Goal: Task Accomplishment & Management: Use online tool/utility

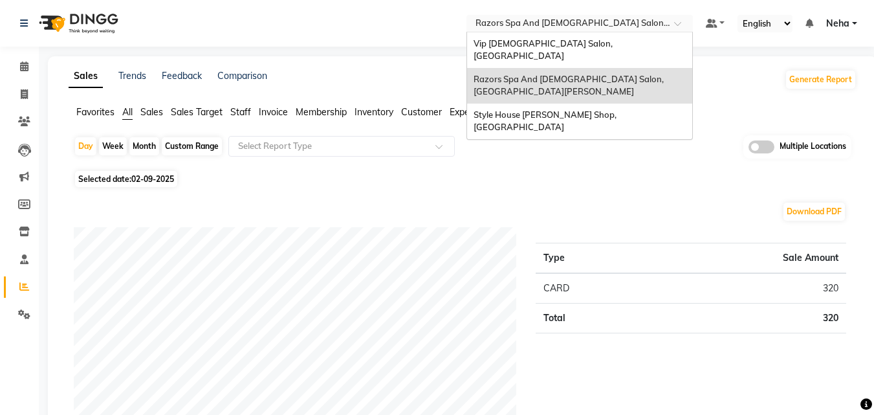
click at [492, 21] on input "text" at bounding box center [567, 24] width 188 height 13
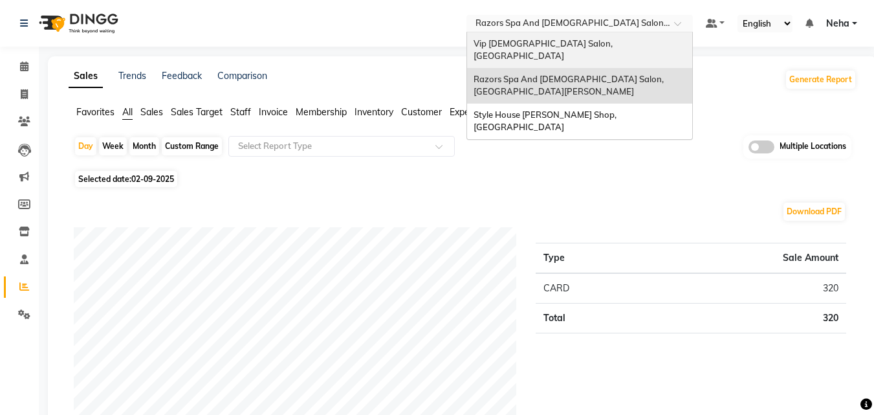
click at [511, 49] on div "Vip [DEMOGRAPHIC_DATA] Salon, [GEOGRAPHIC_DATA]" at bounding box center [579, 50] width 225 height 36
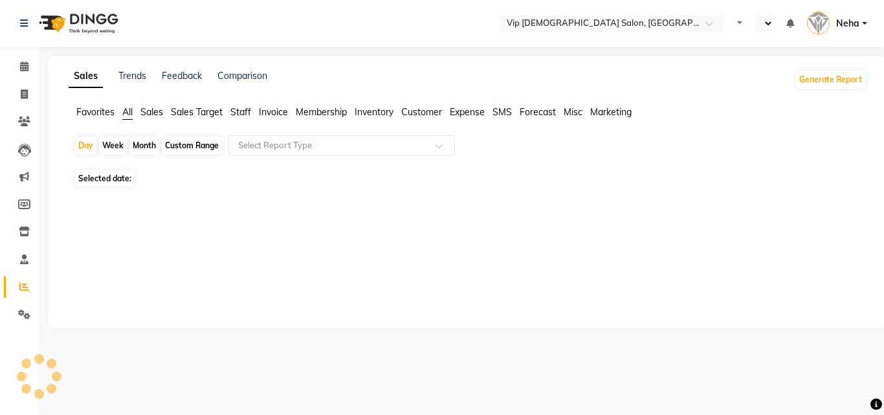
select select "en"
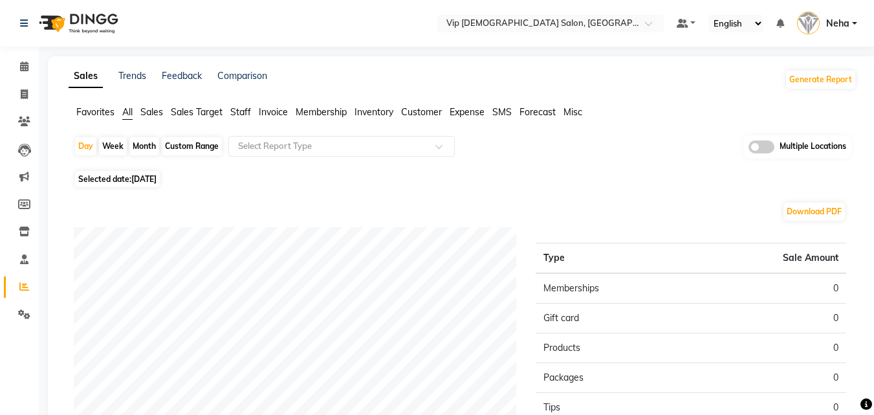
click at [144, 149] on div "Month" at bounding box center [144, 146] width 30 height 18
select select "9"
select select "2025"
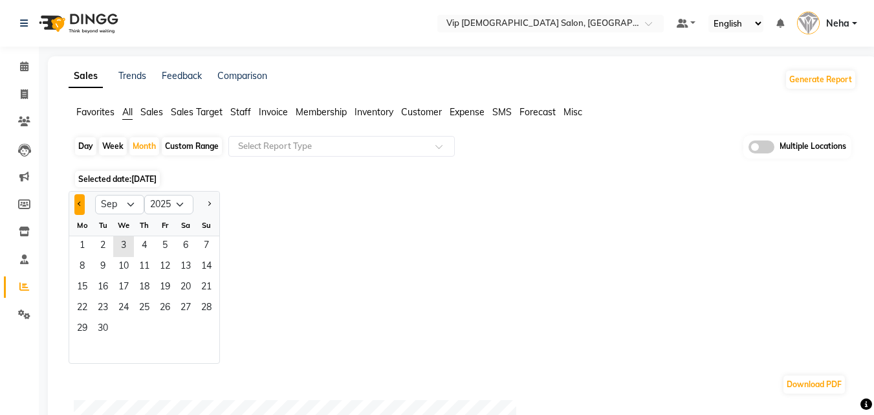
click at [75, 203] on button "Previous month" at bounding box center [79, 204] width 10 height 21
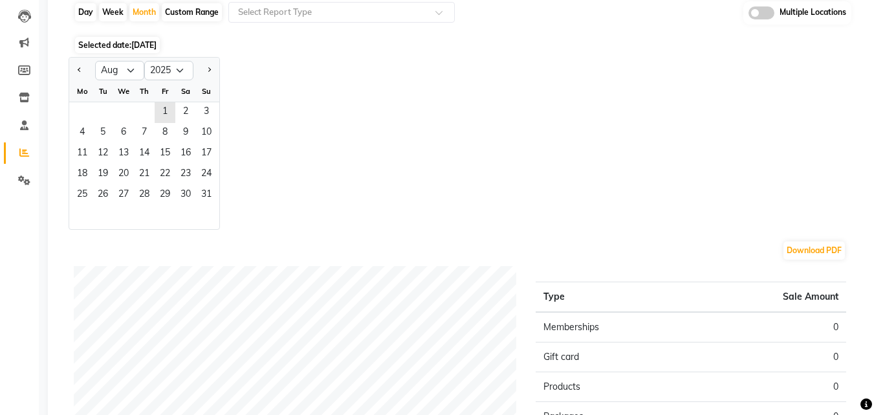
scroll to position [404, 0]
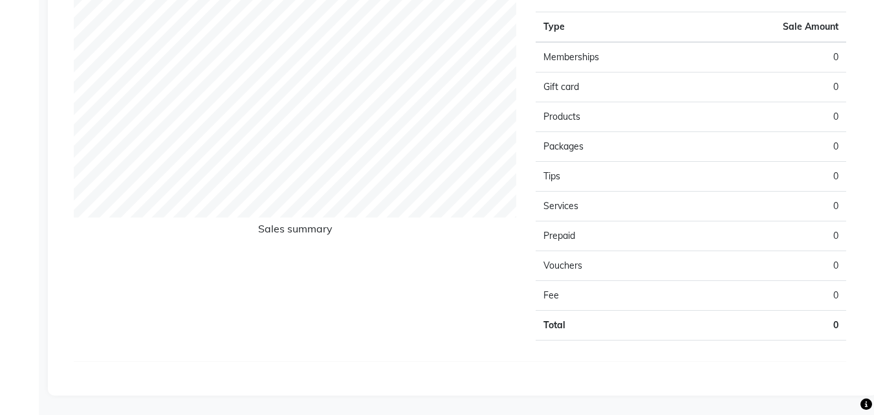
drag, startPoint x: 169, startPoint y: 241, endPoint x: 169, endPoint y: 259, distance: 17.5
click at [169, 259] on div "Day Week Month Custom Range Select Report Type Multiple Locations Selected date…" at bounding box center [463, 56] width 788 height 651
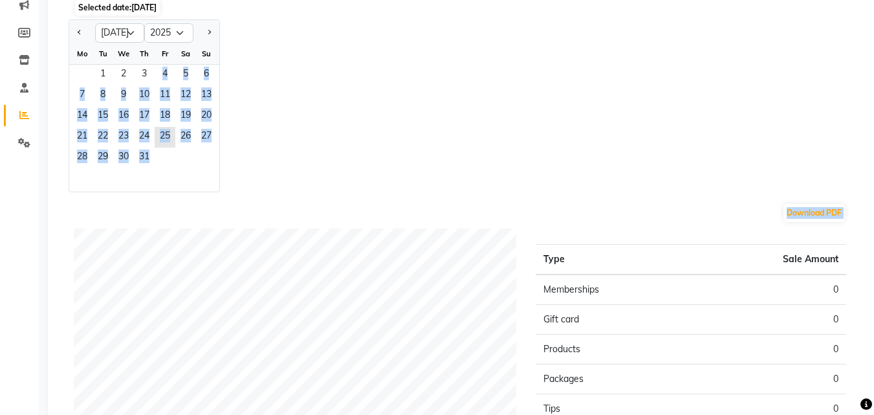
scroll to position [101, 0]
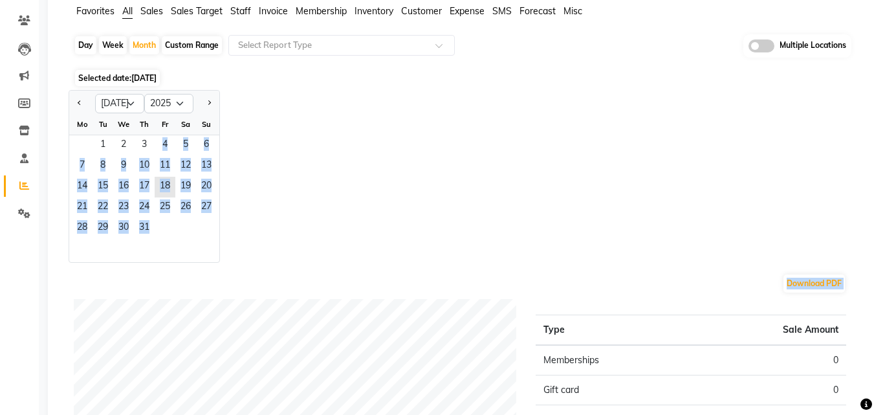
click at [245, 261] on div "Jan Feb Mar Apr May Jun [DATE] Aug Sep Oct Nov [DATE] 2016 2017 2018 2019 2020 …" at bounding box center [463, 176] width 788 height 173
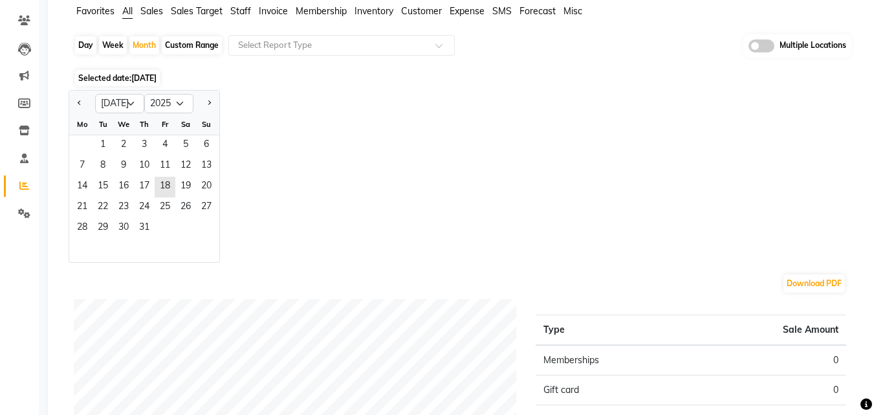
drag, startPoint x: 107, startPoint y: 137, endPoint x: 357, endPoint y: 168, distance: 251.0
click at [357, 168] on div "Jan Feb Mar Apr May Jun [DATE] Aug Sep Oct Nov [DATE] 2016 2017 2018 2019 2020 …" at bounding box center [463, 176] width 788 height 173
drag, startPoint x: 103, startPoint y: 142, endPoint x: 82, endPoint y: 159, distance: 26.8
click at [82, 159] on ngb-datepicker-month "Mo Tu We Th Fr Sa Su 1 2 3 4 5 6 7 8 9 10 11 12 13 14 15 16 17 18 19 20 21 22 2…" at bounding box center [144, 188] width 150 height 148
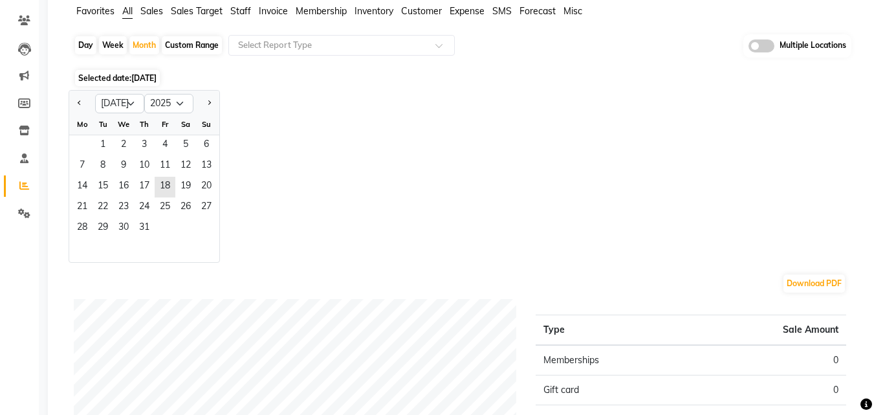
click at [87, 140] on div "1 2 3 4 5 6" at bounding box center [144, 145] width 150 height 21
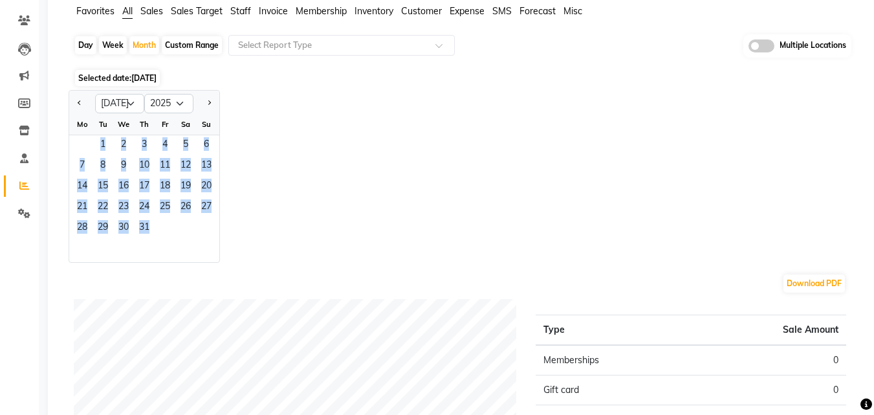
drag, startPoint x: 87, startPoint y: 140, endPoint x: 300, endPoint y: 214, distance: 224.5
click at [300, 214] on div "Jan Feb Mar Apr May Jun [DATE] Aug Sep Oct Nov [DATE] 2016 2017 2018 2019 2020 …" at bounding box center [463, 176] width 788 height 173
click at [316, 181] on div "Jan Feb Mar Apr May Jun [DATE] Aug Sep Oct Nov [DATE] 2016 2017 2018 2019 2020 …" at bounding box center [463, 176] width 788 height 173
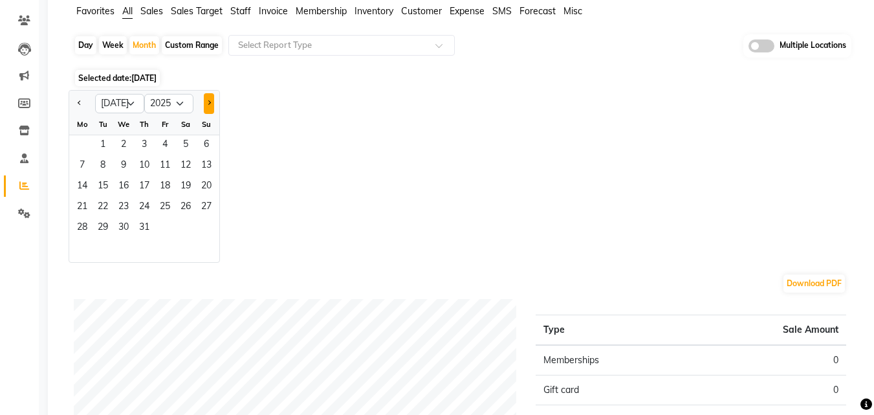
click at [211, 102] on button "Next month" at bounding box center [209, 103] width 10 height 21
select select "8"
drag, startPoint x: 157, startPoint y: 144, endPoint x: 212, endPoint y: 218, distance: 91.6
click at [212, 218] on ngb-datepicker-month "Mo Tu We Th Fr Sa Su 1 2 3 4 5 6 7 8 9 10 11 12 13 14 15 16 17 18 19 20 21 22 2…" at bounding box center [144, 188] width 150 height 148
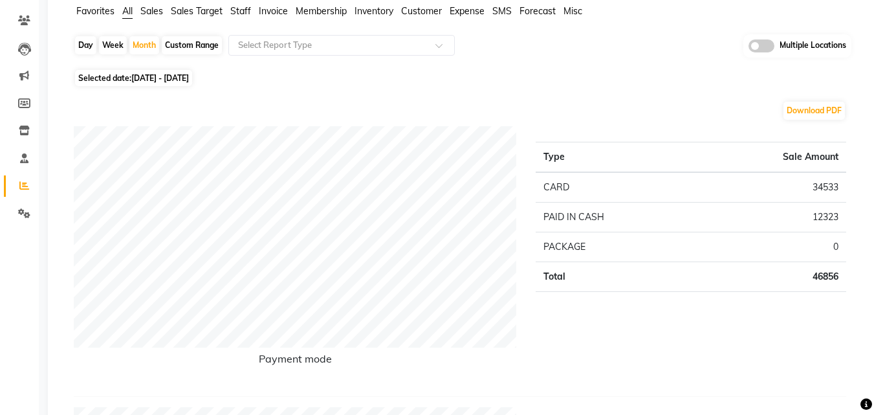
click at [561, 313] on div "Type Sale Amount CARD 34533 PAID IN CASH 12323 PACKAGE 0 Total 46856" at bounding box center [691, 255] width 330 height 259
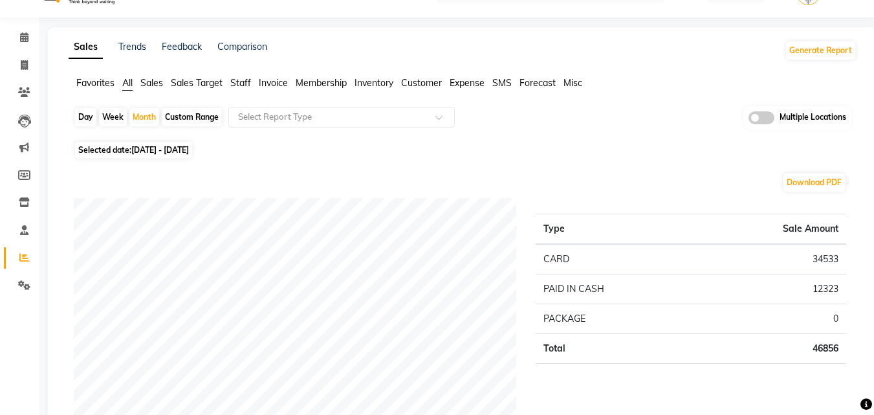
scroll to position [0, 0]
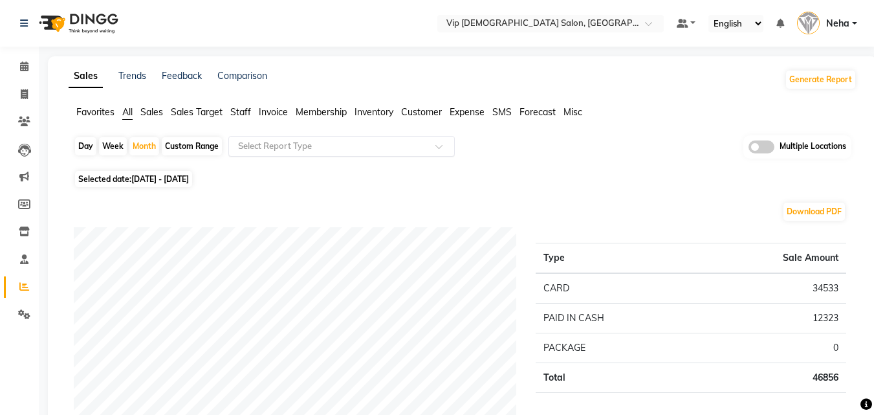
click at [427, 144] on div at bounding box center [341, 146] width 225 height 13
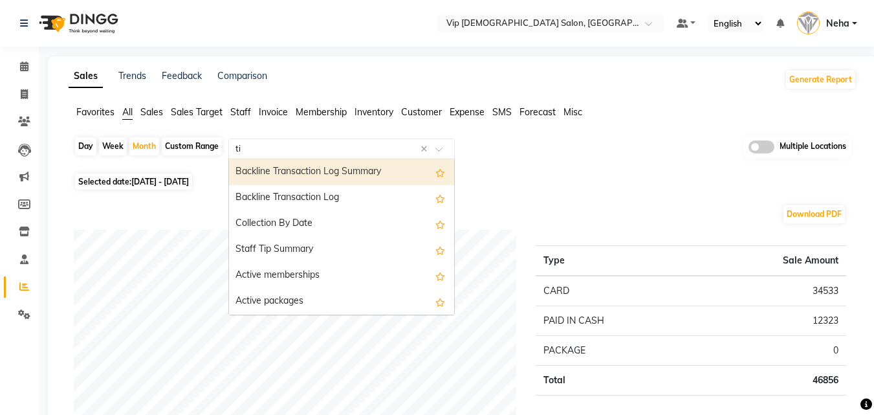
type input "tip"
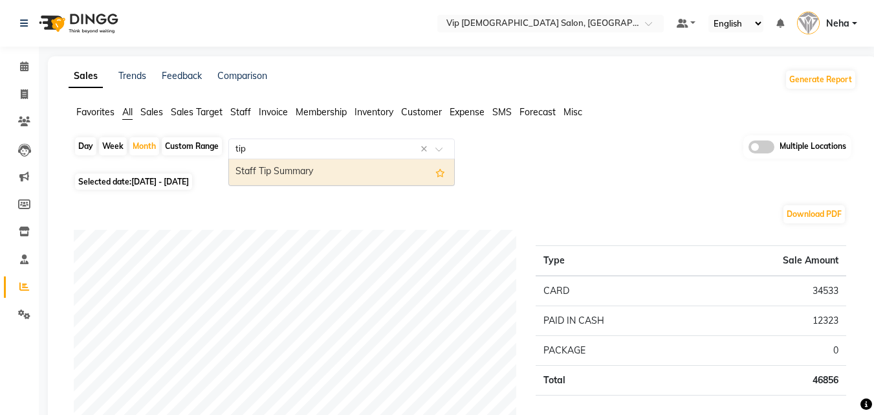
click at [346, 177] on div "Staff Tip Summary" at bounding box center [341, 172] width 225 height 26
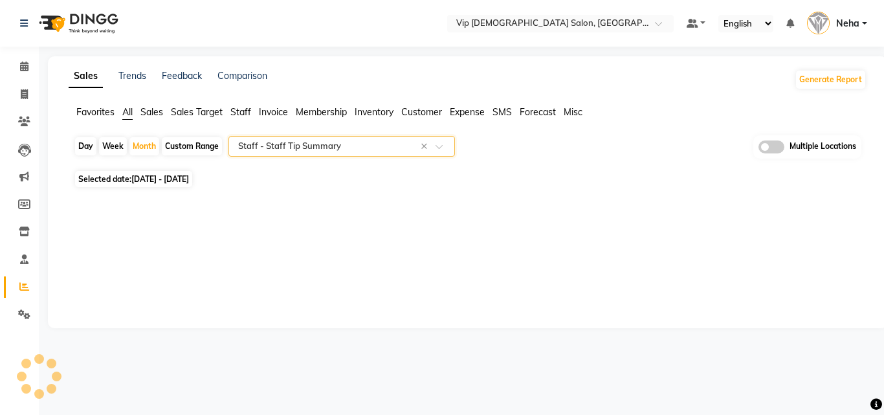
select select "full_report"
select select "csv"
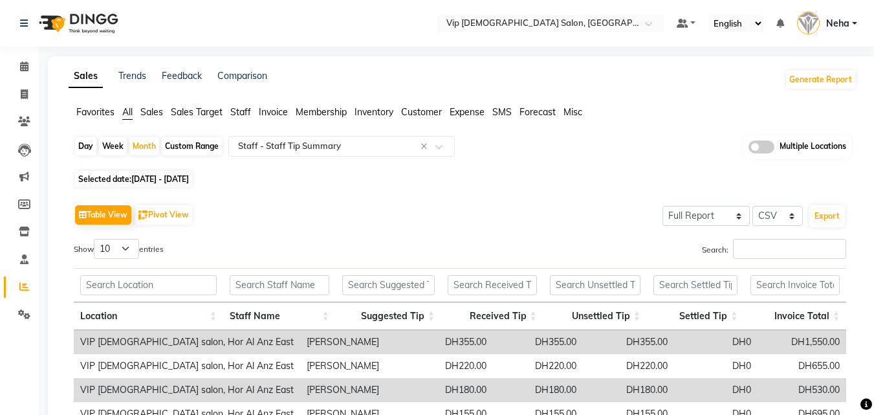
click at [391, 247] on div "Show 10 25 50 100 entries" at bounding box center [262, 251] width 377 height 25
